Goal: Find contact information: Find contact information

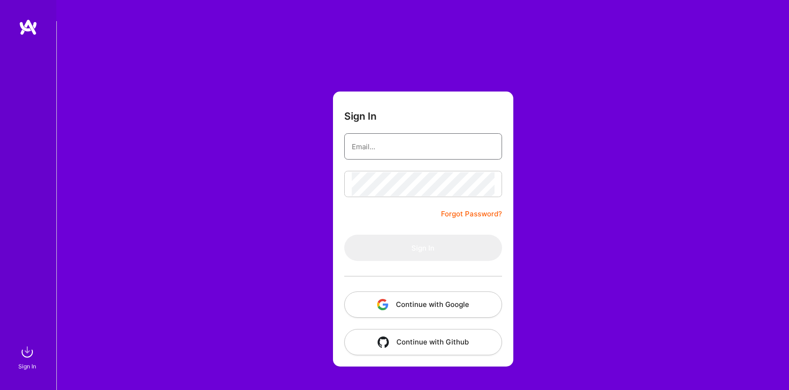
click at [388, 135] on input "email" at bounding box center [423, 147] width 143 height 24
type input "[PERSON_NAME][EMAIL_ADDRESS][DOMAIN_NAME]"
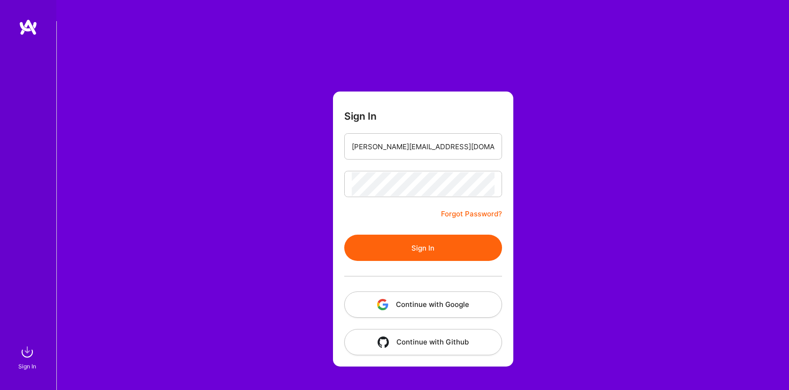
click at [457, 235] on button "Sign In" at bounding box center [423, 248] width 158 height 26
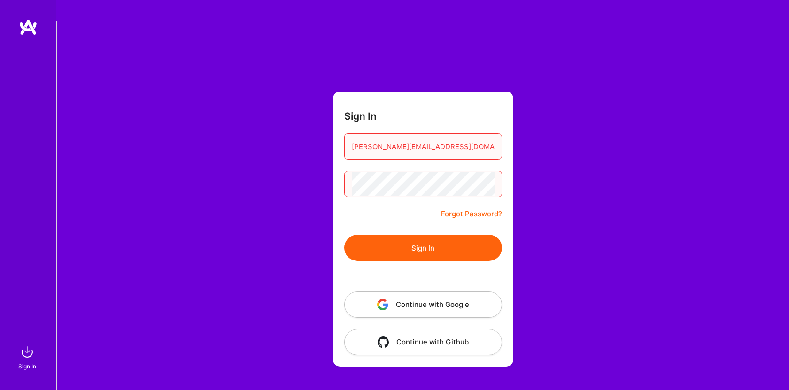
click at [439, 235] on button "Sign In" at bounding box center [423, 248] width 158 height 26
click at [344, 235] on button "Sign In" at bounding box center [423, 248] width 158 height 26
click at [432, 292] on button "Continue with Google" at bounding box center [423, 305] width 158 height 26
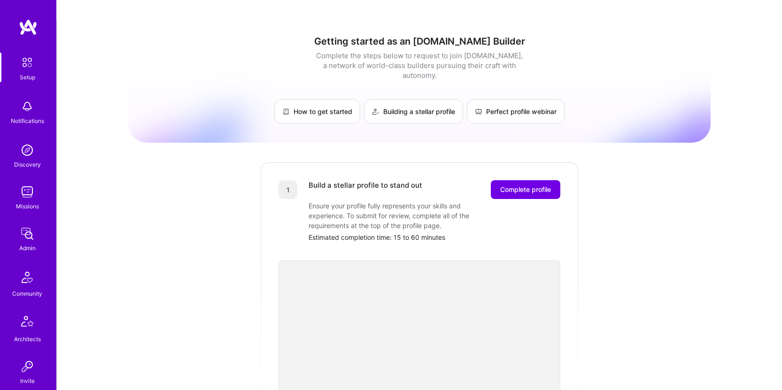
scroll to position [212, 0]
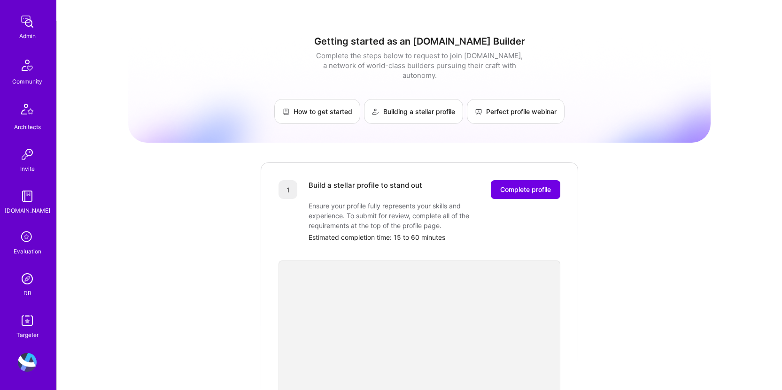
click at [24, 278] on img at bounding box center [27, 279] width 19 height 19
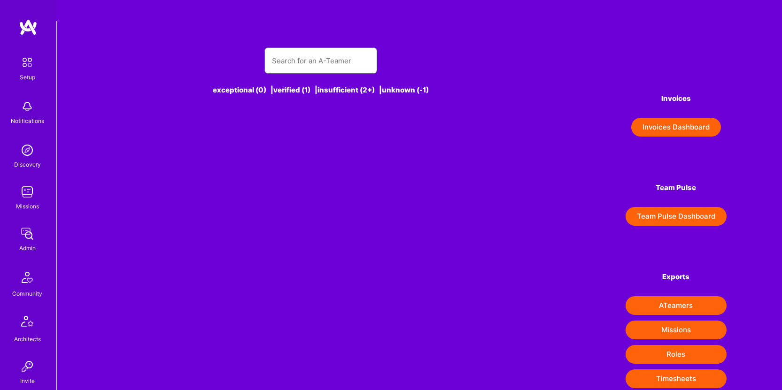
click at [346, 49] on input "text" at bounding box center [321, 61] width 98 height 24
type input "e"
type input "c"
type input "i"
click at [335, 49] on input "[PERSON_NAME]" at bounding box center [321, 61] width 98 height 24
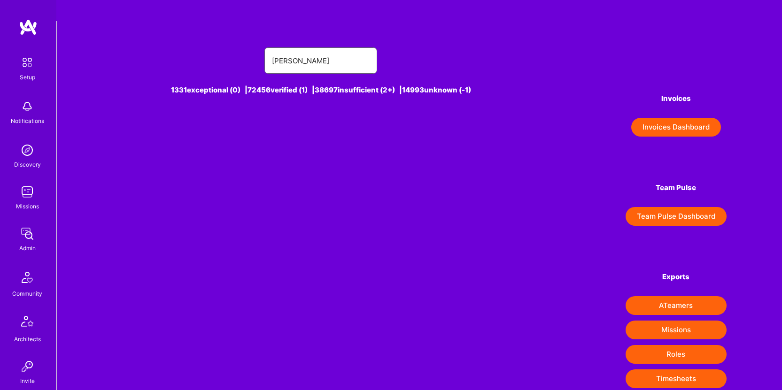
click at [342, 49] on input "[PERSON_NAME]" at bounding box center [321, 61] width 98 height 24
click at [331, 49] on input "[PERSON_NAME]" at bounding box center [321, 61] width 98 height 24
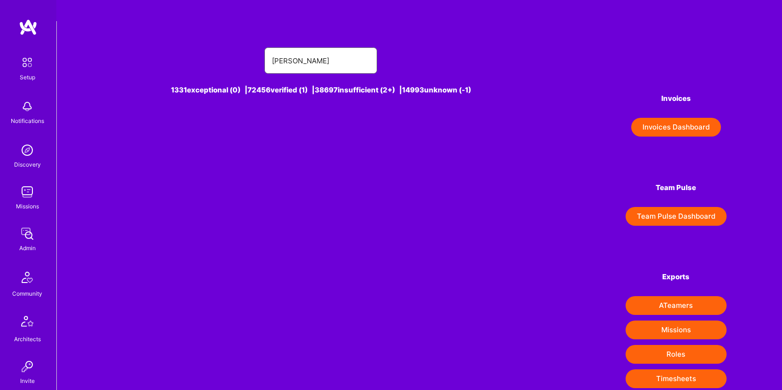
click at [331, 49] on input "[PERSON_NAME]" at bounding box center [321, 61] width 98 height 24
paste input "[PERSON_NAME]"
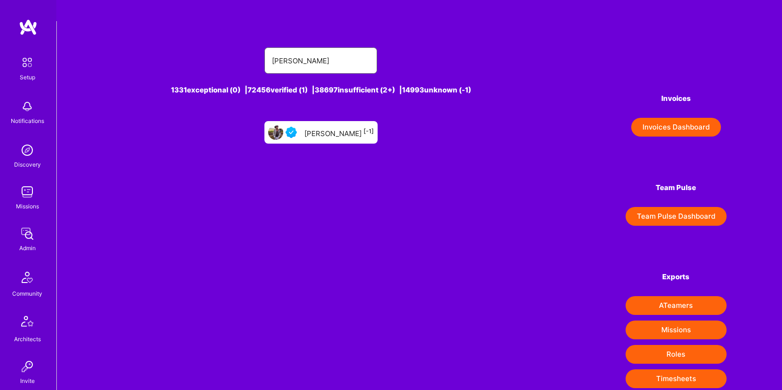
type input "[PERSON_NAME]"
click at [333, 121] on div "[PERSON_NAME] [-1]" at bounding box center [321, 132] width 113 height 23
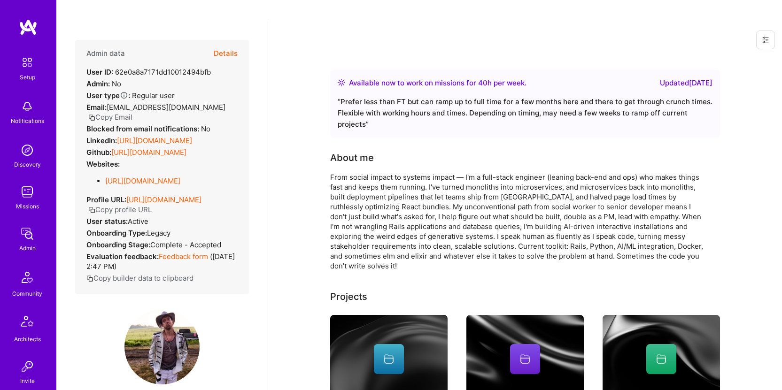
click at [218, 40] on button "Details" at bounding box center [226, 53] width 24 height 27
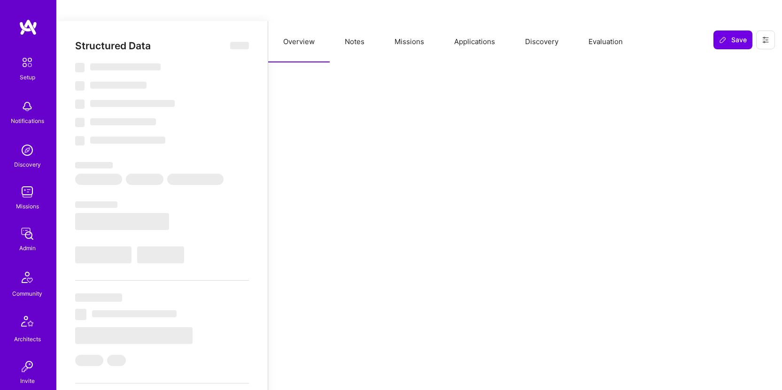
select select "Right Now"
select select "4"
select select "7"
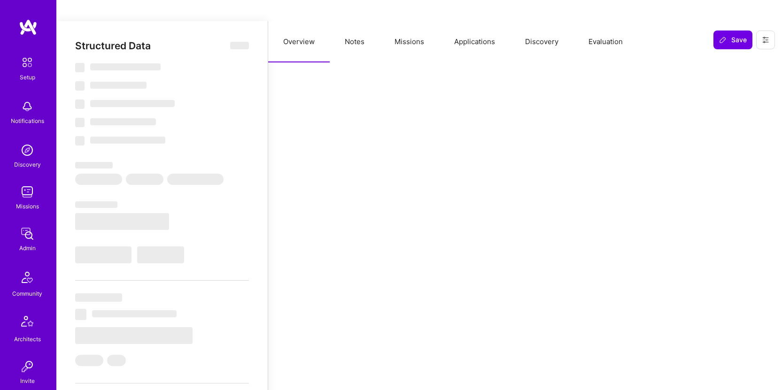
select select "US"
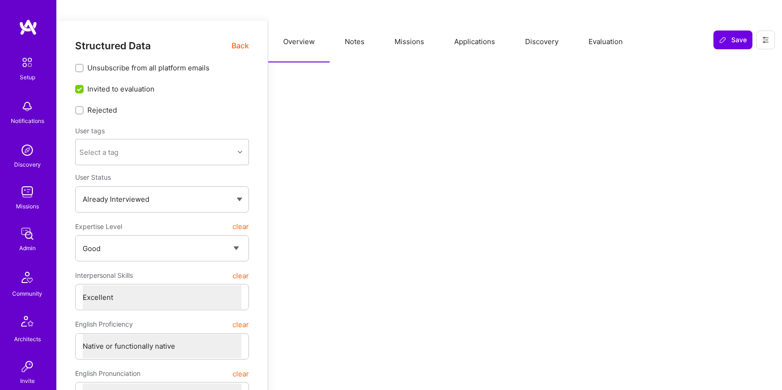
click at [474, 21] on button "Applications" at bounding box center [474, 41] width 71 height 41
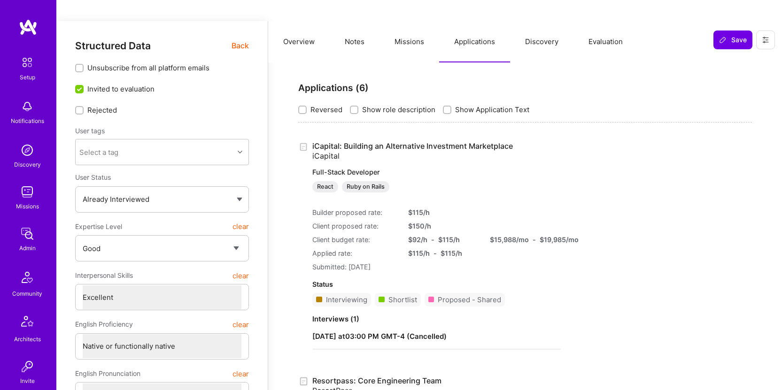
drag, startPoint x: 308, startPoint y: 23, endPoint x: 338, endPoint y: 38, distance: 33.8
click at [308, 23] on button "Overview" at bounding box center [299, 41] width 62 height 41
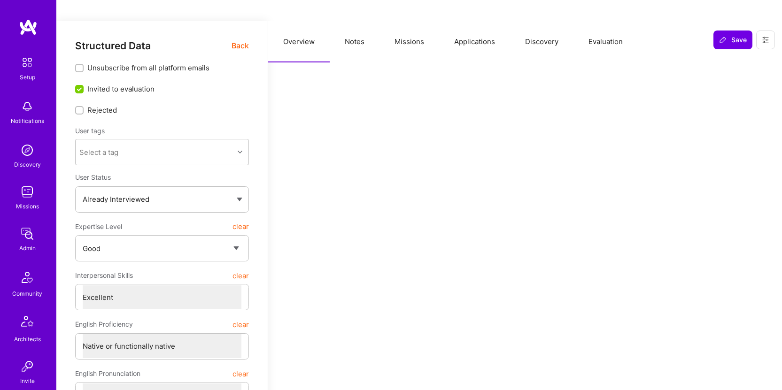
click at [363, 21] on button "Notes" at bounding box center [355, 41] width 50 height 41
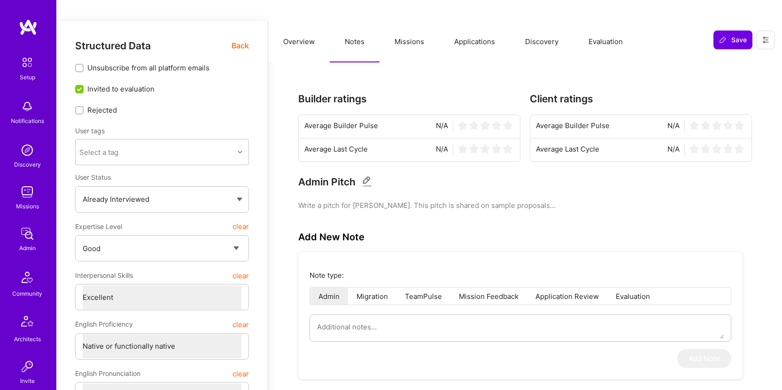
click at [405, 21] on button "Missions" at bounding box center [410, 41] width 60 height 41
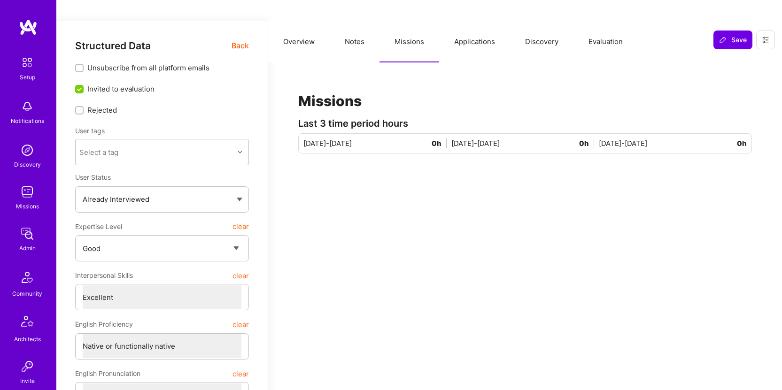
click at [489, 21] on button "Applications" at bounding box center [474, 41] width 71 height 41
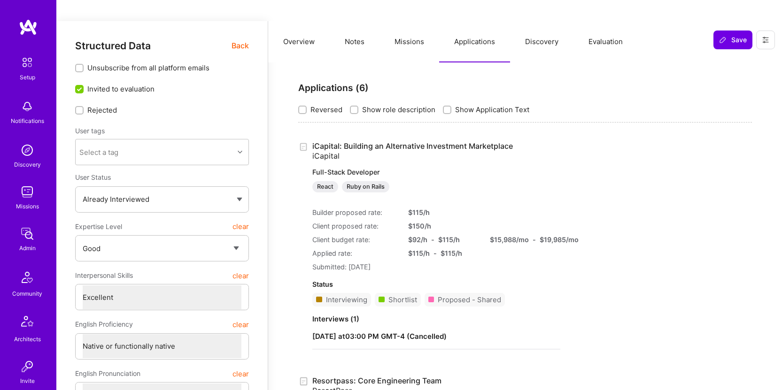
click at [305, 21] on button "Overview" at bounding box center [299, 41] width 62 height 41
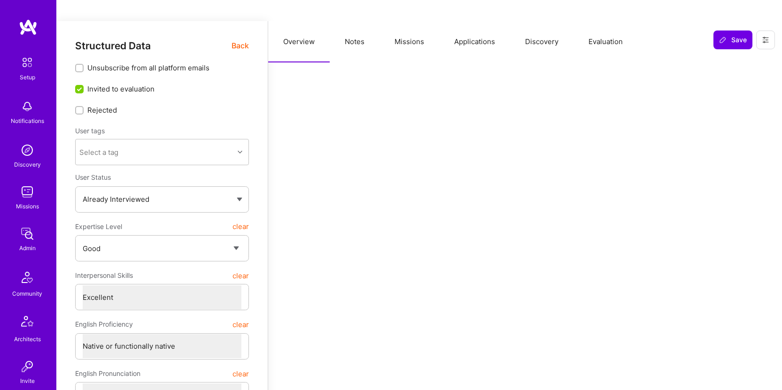
click at [351, 27] on button "Notes" at bounding box center [355, 41] width 50 height 41
type textarea "x"
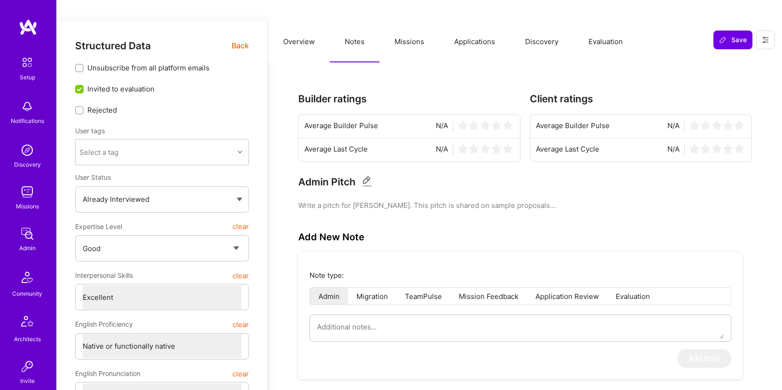
click at [403, 21] on button "Missions" at bounding box center [410, 41] width 60 height 41
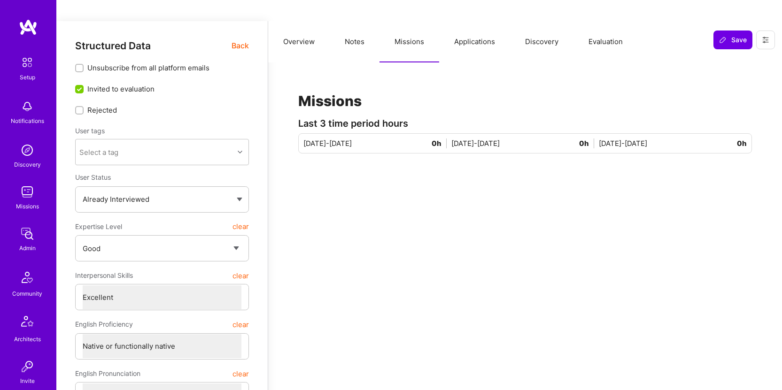
click at [441, 21] on button "Applications" at bounding box center [474, 41] width 71 height 41
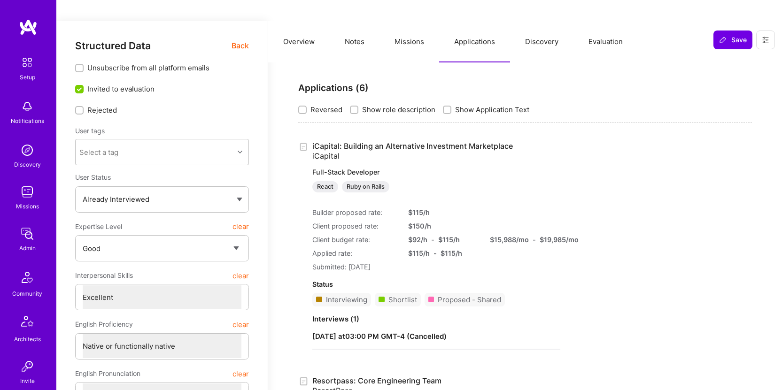
click at [532, 21] on button "Discovery" at bounding box center [541, 41] width 63 height 41
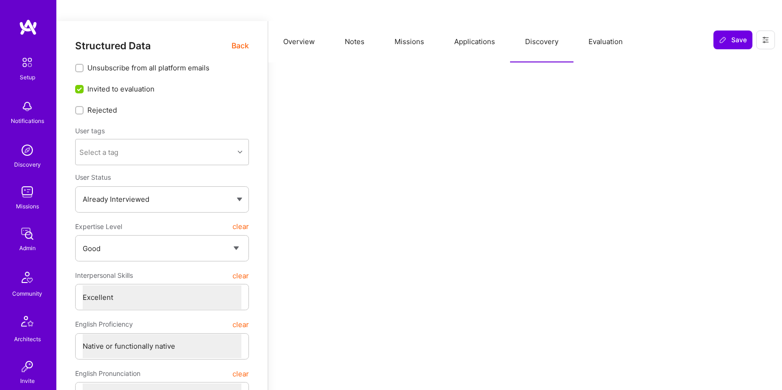
click at [590, 21] on button "Evaluation" at bounding box center [606, 41] width 64 height 41
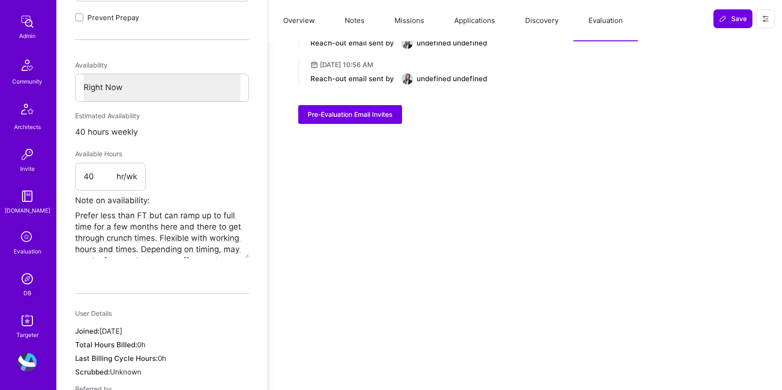
scroll to position [487, 0]
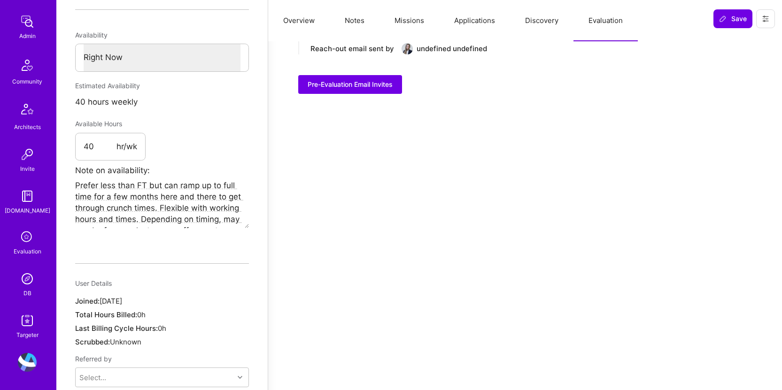
click at [18, 278] on img at bounding box center [27, 279] width 19 height 19
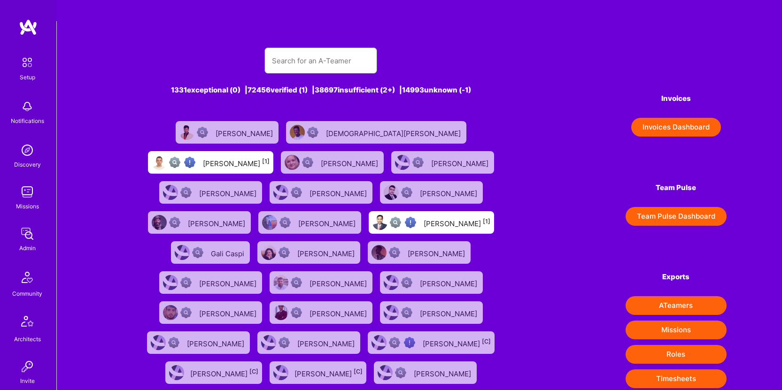
click at [302, 49] on input "text" at bounding box center [321, 61] width 98 height 24
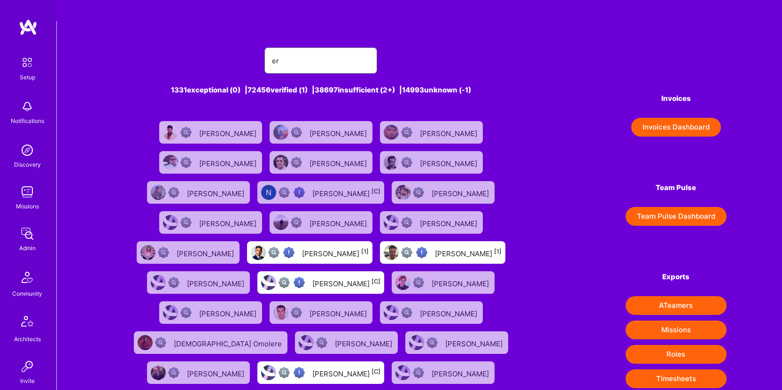
type input "[PERSON_NAME]"
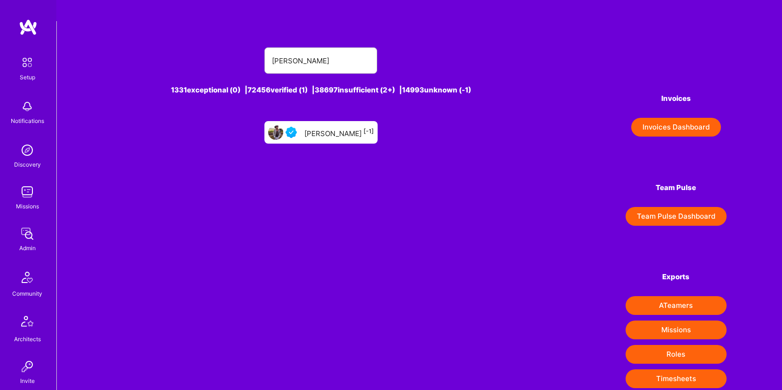
click at [323, 126] on div "[PERSON_NAME] [-1]" at bounding box center [339, 132] width 70 height 12
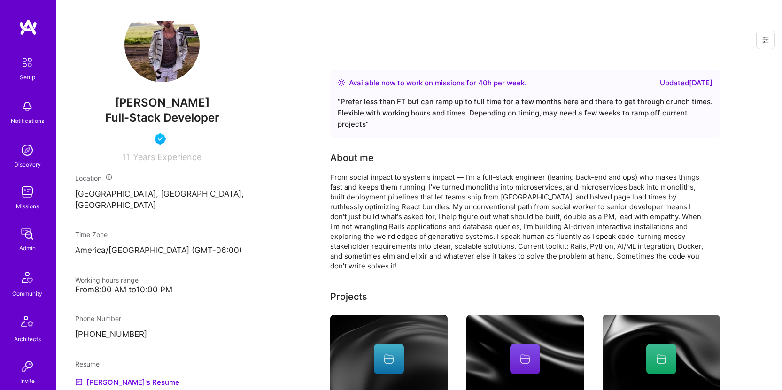
scroll to position [304, 0]
drag, startPoint x: 153, startPoint y: 299, endPoint x: 56, endPoint y: 300, distance: 96.8
click at [56, 300] on div "Admin data Details User ID: 62e0a8a7171dd10012494bfb Admin: No User type Regula…" at bounding box center [161, 216] width 211 height 390
copy p "[PHONE_NUMBER]"
click at [116, 376] on link "[PERSON_NAME]'s Resume" at bounding box center [127, 381] width 104 height 11
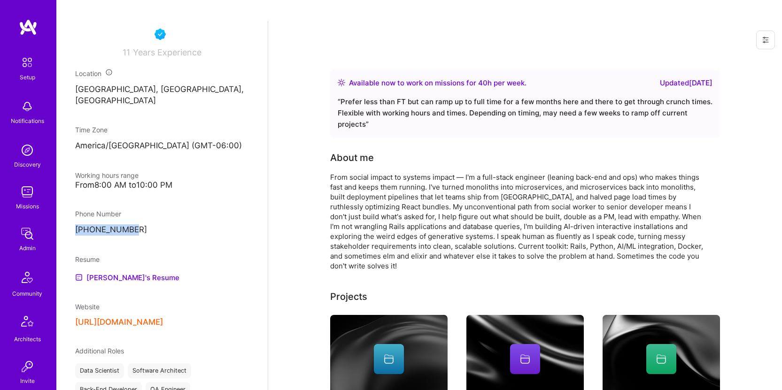
scroll to position [212, 0]
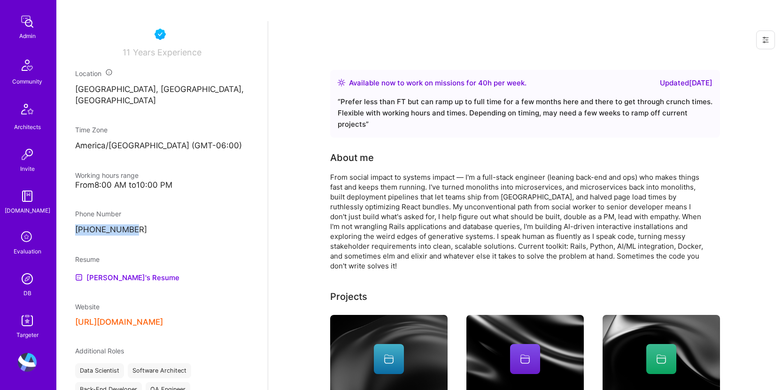
click at [22, 282] on img at bounding box center [27, 279] width 19 height 19
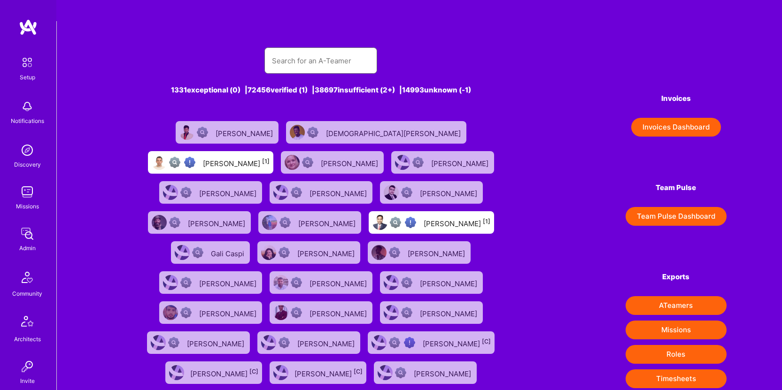
click at [291, 49] on input "text" at bounding box center [321, 61] width 98 height 24
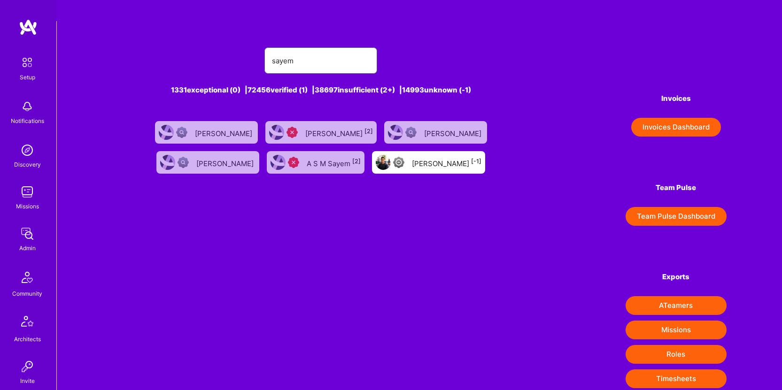
click at [351, 49] on input "sayem" at bounding box center [321, 61] width 98 height 24
type input "sayem"
click at [412, 156] on div "[PERSON_NAME] [-1]" at bounding box center [447, 162] width 70 height 12
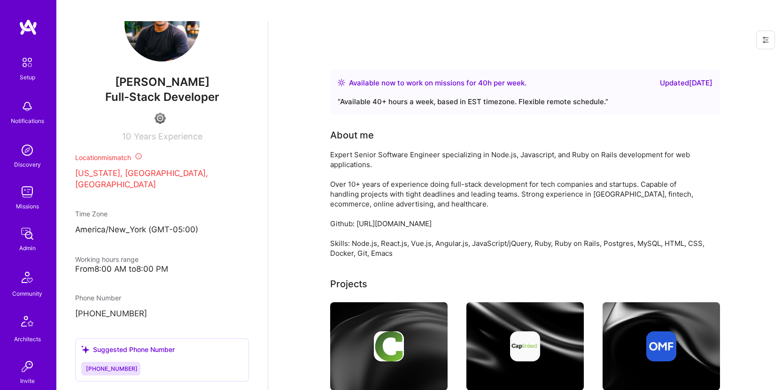
scroll to position [331, 0]
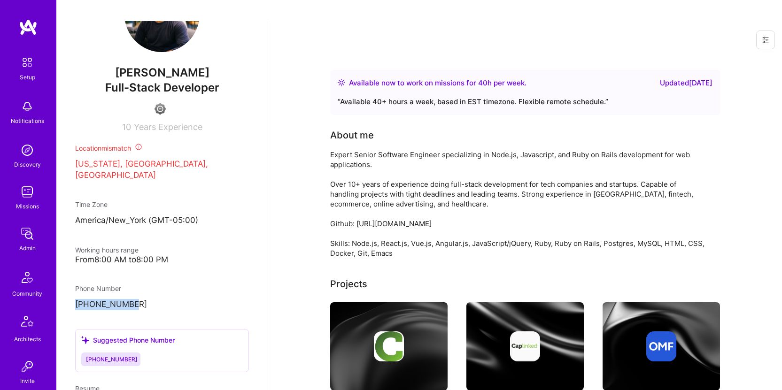
drag, startPoint x: 161, startPoint y: 289, endPoint x: 68, endPoint y: 290, distance: 93.5
click at [68, 290] on div "Admin data Details User ID: 6428ca4848341a079611b8a6 Admin: No User type Regula…" at bounding box center [161, 216] width 211 height 390
copy p "[PHONE_NUMBER]"
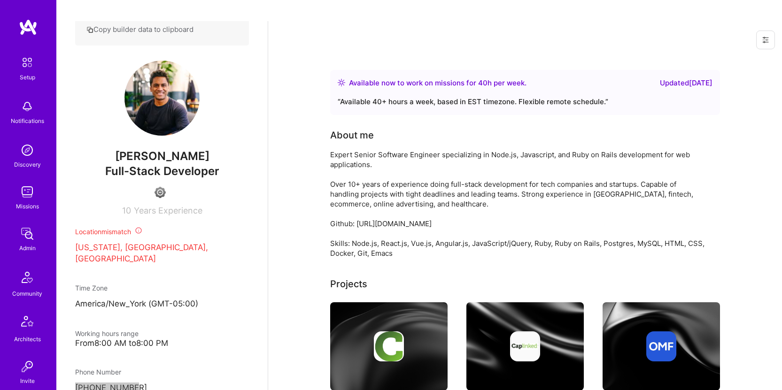
scroll to position [174, 0]
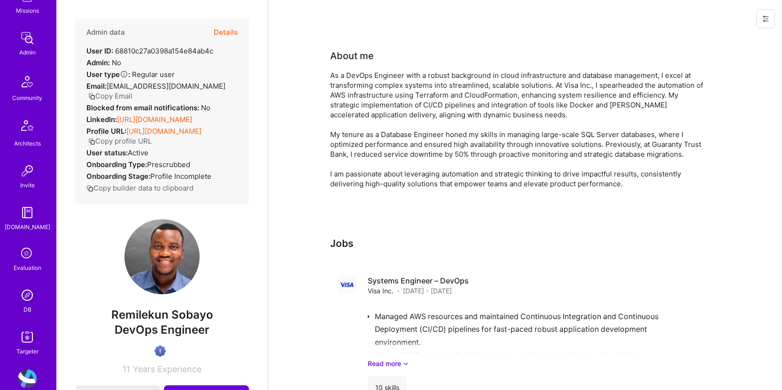
scroll to position [212, 0]
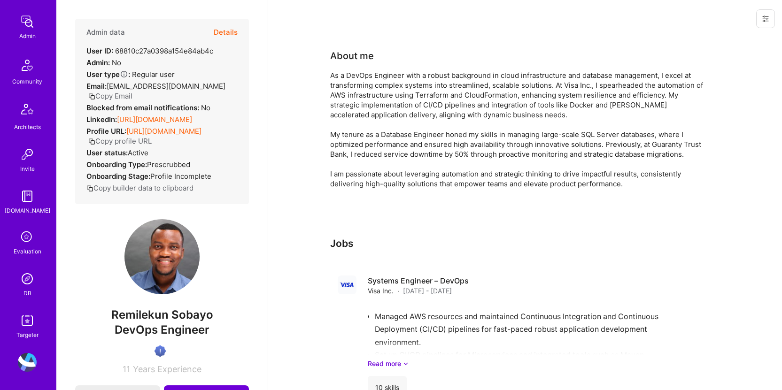
click at [18, 273] on img at bounding box center [27, 279] width 19 height 19
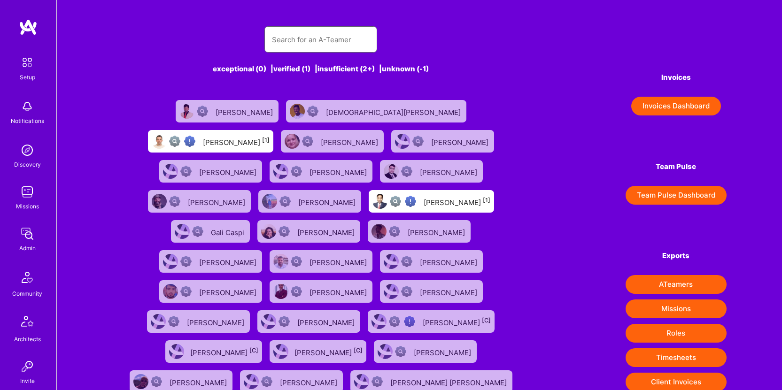
click at [297, 40] on input "text" at bounding box center [321, 40] width 98 height 24
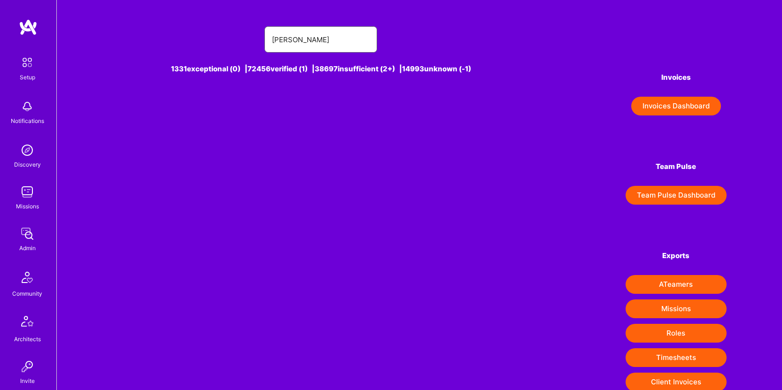
click at [332, 42] on input "[PERSON_NAME]" at bounding box center [321, 40] width 98 height 24
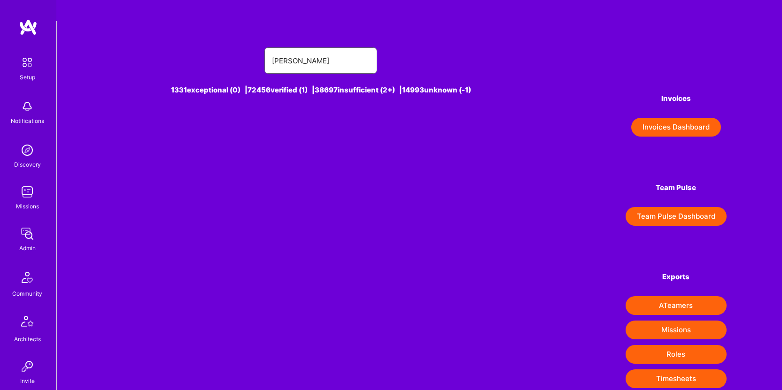
paste input "[PERSON_NAME]"
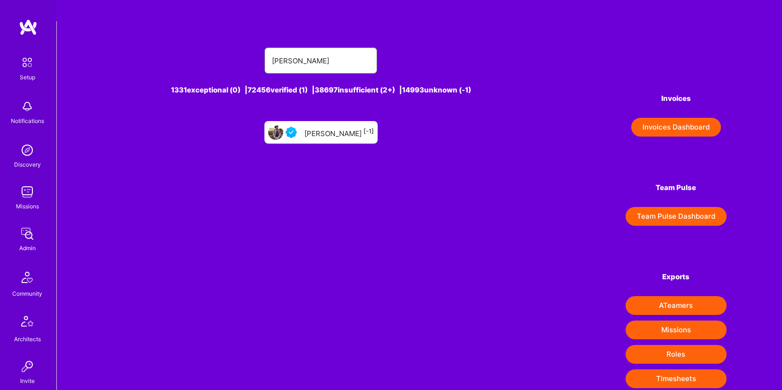
type input "[PERSON_NAME]"
click at [320, 126] on div "[PERSON_NAME] [-1]" at bounding box center [339, 132] width 70 height 12
